Goal: Task Accomplishment & Management: Manage account settings

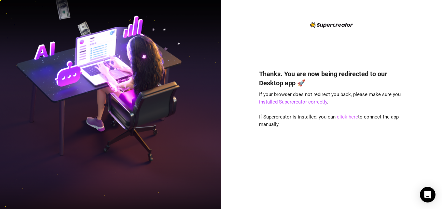
click at [346, 118] on link "click here" at bounding box center [347, 117] width 21 height 6
click at [345, 115] on link "click here" at bounding box center [347, 117] width 21 height 6
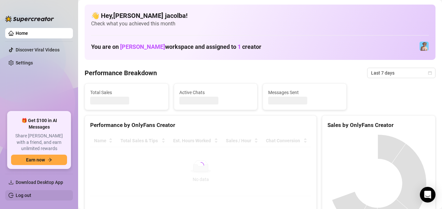
click at [31, 196] on link "Log out" at bounding box center [24, 195] width 16 height 5
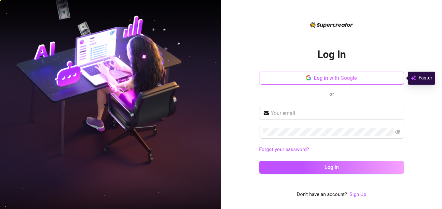
click at [327, 80] on span "Log in with Google" at bounding box center [335, 78] width 43 height 6
